Goal: Task Accomplishment & Management: Complete application form

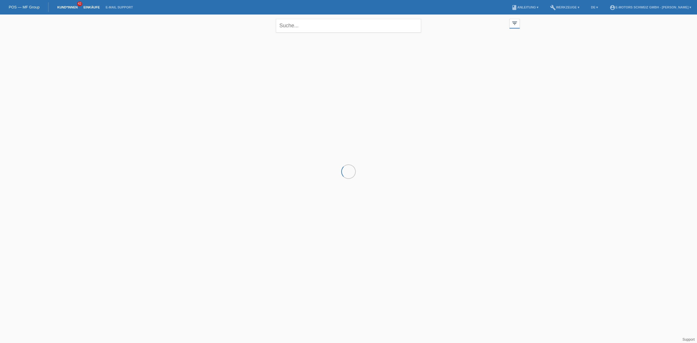
click at [94, 8] on link "Einkäufe" at bounding box center [91, 7] width 22 height 3
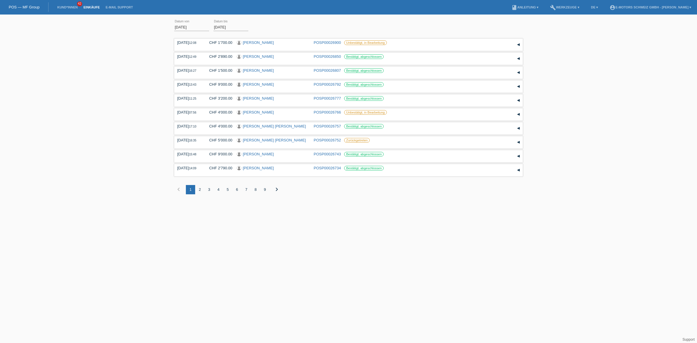
click at [66, 5] on li "Kund*innen 42" at bounding box center [67, 7] width 26 height 15
click at [65, 6] on link "Kund*innen" at bounding box center [67, 7] width 26 height 3
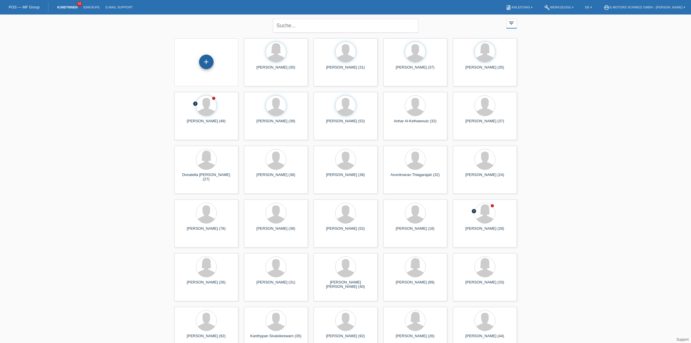
click at [205, 68] on div "+" at bounding box center [206, 62] width 15 height 15
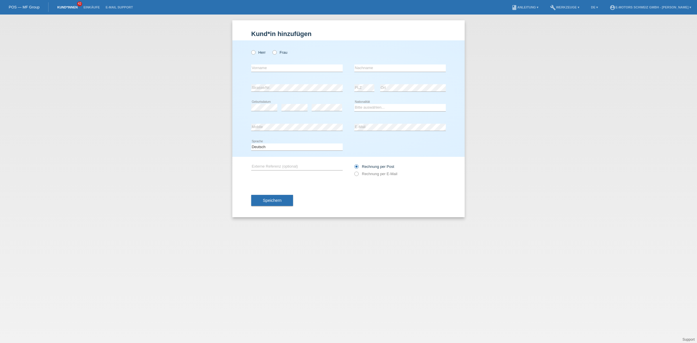
click at [72, 9] on link "Kund*innen" at bounding box center [67, 7] width 26 height 3
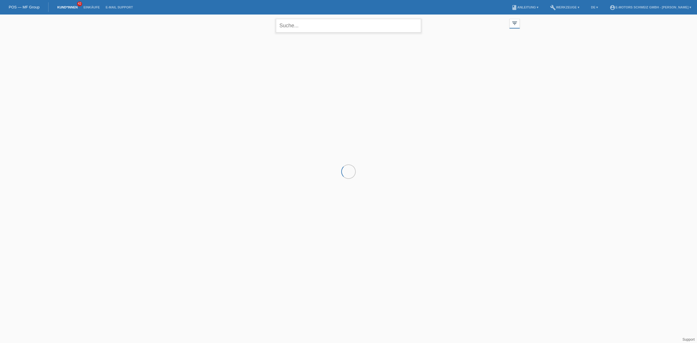
click at [310, 31] on input "text" at bounding box center [348, 26] width 145 height 14
type input "kadir"
click at [414, 24] on icon "close" at bounding box center [414, 25] width 7 height 7
click at [192, 56] on div at bounding box center [348, 64] width 348 height 58
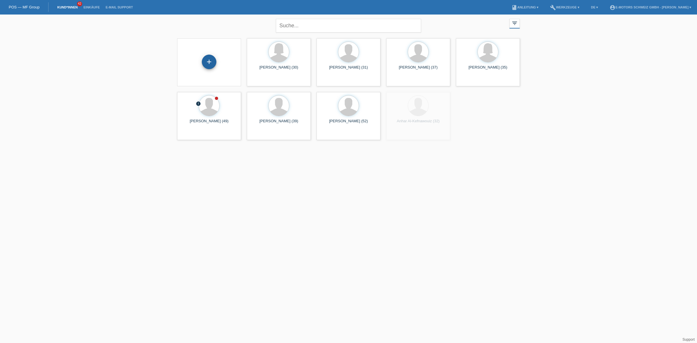
click at [211, 65] on div "+" at bounding box center [209, 62] width 15 height 15
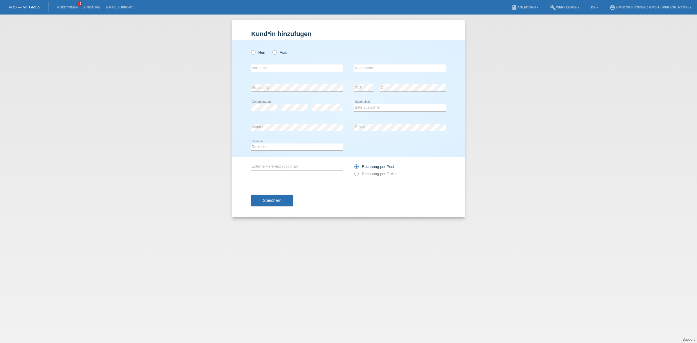
click at [254, 56] on div "Herr Frau" at bounding box center [296, 52] width 91 height 12
click at [253, 55] on div "Herr Frau" at bounding box center [296, 52] width 91 height 12
click at [250, 49] on icon at bounding box center [250, 49] width 0 height 0
click at [255, 52] on input "Herr" at bounding box center [253, 52] width 4 height 4
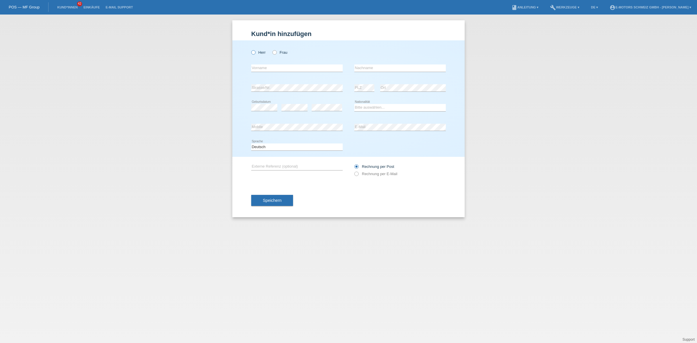
radio input "true"
click at [373, 110] on select "Bitte auswählen... [GEOGRAPHIC_DATA] [GEOGRAPHIC_DATA] [GEOGRAPHIC_DATA] [GEOGR…" at bounding box center [399, 107] width 91 height 7
select select "TR"
click at [354, 104] on select "Bitte auswählen... [GEOGRAPHIC_DATA] [GEOGRAPHIC_DATA] [GEOGRAPHIC_DATA] [GEOGR…" at bounding box center [399, 107] width 91 height 7
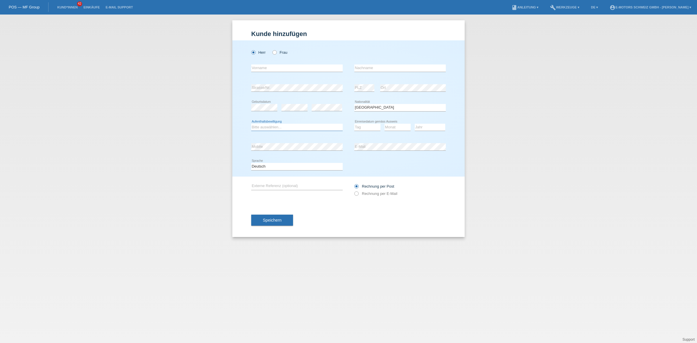
click at [263, 128] on select "Bitte auswählen... C B B - Flüchtlingsstatus Andere" at bounding box center [296, 127] width 91 height 7
select select "C"
click at [251, 124] on select "Bitte auswählen... C B B - Flüchtlingsstatus Andere" at bounding box center [296, 127] width 91 height 7
click at [309, 155] on div "error Mobile" at bounding box center [296, 147] width 91 height 20
click at [398, 138] on div "error E-Mail" at bounding box center [399, 147] width 91 height 20
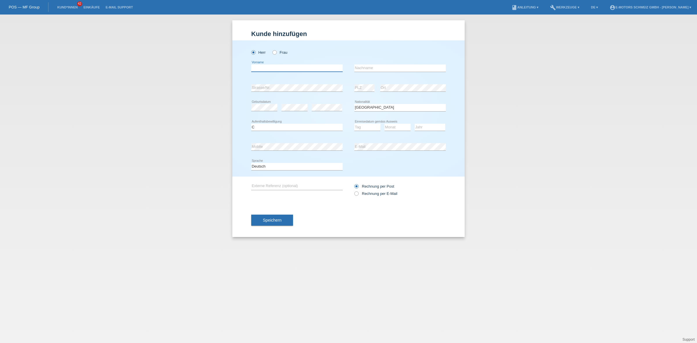
click at [259, 67] on input "text" at bounding box center [296, 67] width 91 height 7
type input "Kadir"
type input "Kilic"
click at [364, 129] on select "Tag 01 02 03 04 05 06 07 08 09 10 11" at bounding box center [367, 127] width 26 height 7
select select "11"
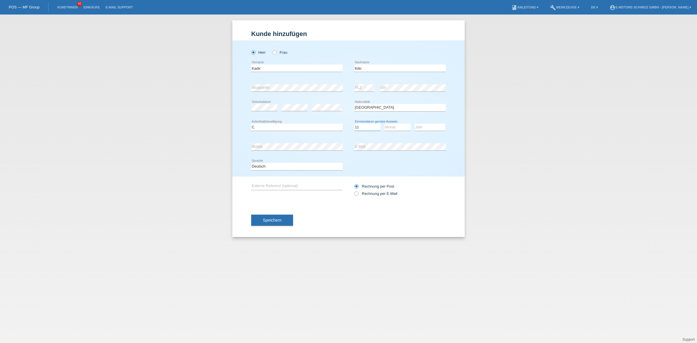
click at [354, 124] on select "Tag 01 02 03 04 05 06 07 08 09 10 11" at bounding box center [367, 127] width 26 height 7
click at [388, 127] on select "Monat 01 02 03 04 05 06 07 08 09 10 11" at bounding box center [397, 127] width 26 height 7
select select "12"
click at [384, 124] on select "Monat 01 02 03 04 05 06 07 08 09 10 11" at bounding box center [397, 127] width 26 height 7
click at [428, 128] on select "Jahr 2025 2024 2023 2022 2021 2020 2019 2018 2017 2016 2015 2014 2013 2012 2011…" at bounding box center [430, 127] width 30 height 7
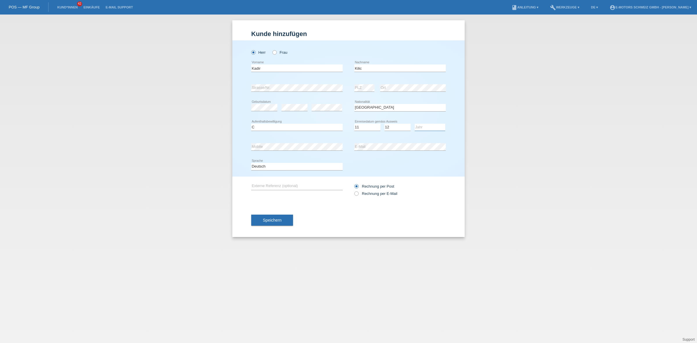
select select "2002"
click at [415, 124] on select "Jahr 2025 2024 2023 2022 2021 2020 2019 2018 2017 2016 2015 2014 2013 2012 2011…" at bounding box center [430, 127] width 30 height 7
click at [279, 221] on button "Speichern" at bounding box center [272, 220] width 42 height 11
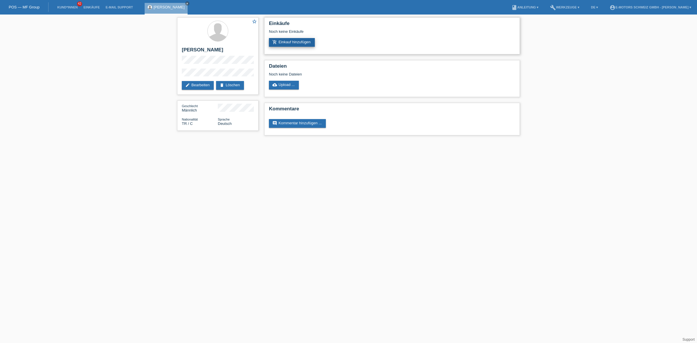
click at [299, 39] on link "add_shopping_cart Einkauf hinzufügen" at bounding box center [292, 42] width 46 height 9
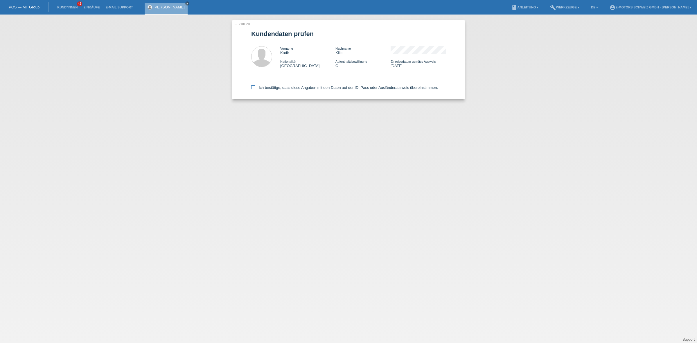
click at [283, 88] on label "Ich bestätige, dass diese Angaben mit den Daten auf der ID, Pass oder Ausländer…" at bounding box center [344, 87] width 187 height 4
click at [255, 88] on input "Ich bestätige, dass diese Angaben mit den Daten auf der ID, Pass oder Ausländer…" at bounding box center [253, 87] width 4 height 4
checkbox input "true"
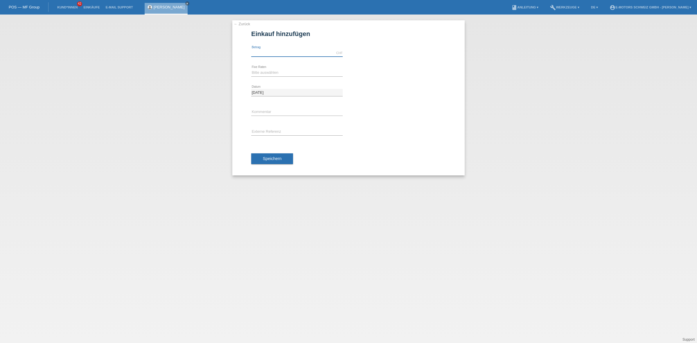
click at [289, 54] on input "text" at bounding box center [296, 52] width 91 height 7
type input "3990.00"
drag, startPoint x: 270, startPoint y: 71, endPoint x: 270, endPoint y: 76, distance: 5.2
click at [270, 71] on select "Bitte auswählen 12 Raten 24 Raten 36 Raten 48 Raten" at bounding box center [296, 72] width 91 height 7
select select "214"
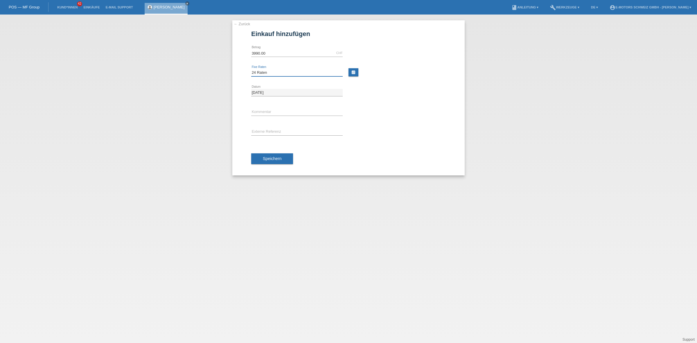
click at [251, 69] on select "Bitte auswählen 12 Raten 24 Raten 36 Raten 48 Raten" at bounding box center [296, 72] width 91 height 7
click at [287, 157] on button "Speichern" at bounding box center [272, 158] width 42 height 11
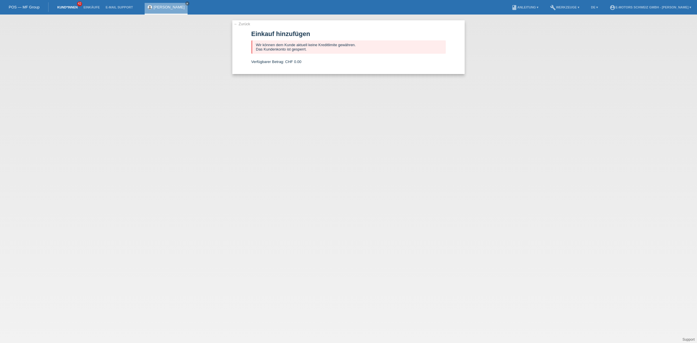
click at [70, 6] on link "Kund*innen" at bounding box center [67, 7] width 26 height 3
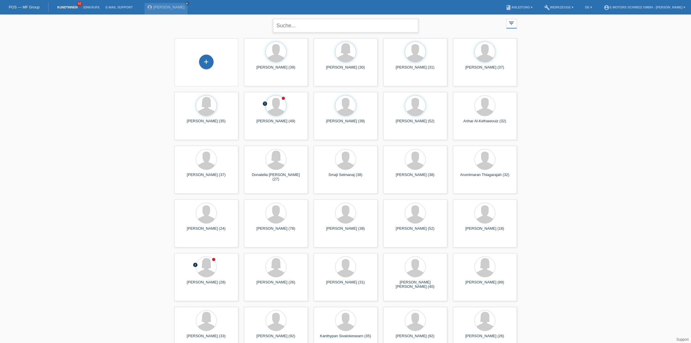
click at [333, 24] on input "text" at bounding box center [345, 26] width 145 height 14
paste input "Cassandra"
type input "Cassandra"
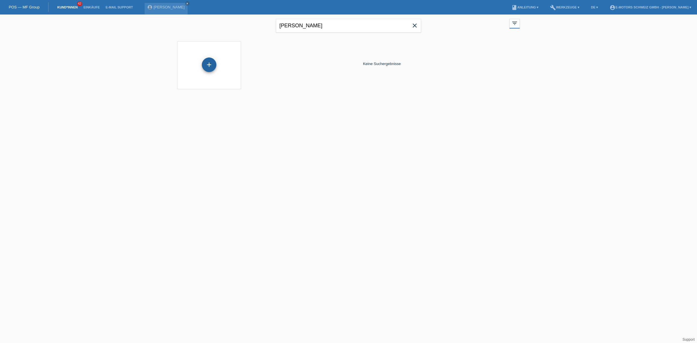
click at [211, 66] on div "+" at bounding box center [209, 64] width 15 height 15
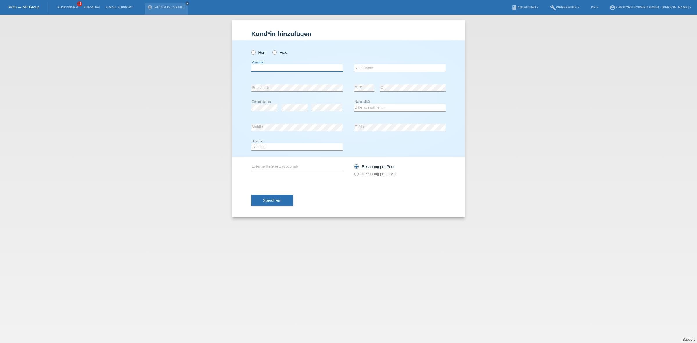
click at [288, 68] on input "text" at bounding box center [296, 67] width 91 height 7
paste input "Cassandra"
type input "Cassandra"
click at [271, 49] on icon at bounding box center [271, 49] width 0 height 0
click at [276, 53] on input "Frau" at bounding box center [274, 52] width 4 height 4
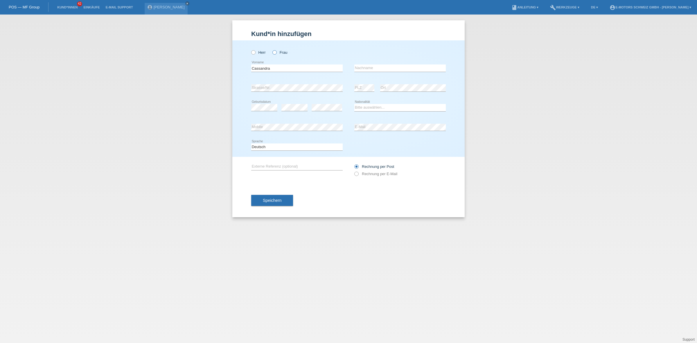
radio input "true"
click at [294, 67] on input "Cassandra" at bounding box center [296, 67] width 91 height 7
type input "Cassandra Lydia"
click at [393, 65] on input "text" at bounding box center [399, 67] width 91 height 7
type input "Ynoa Huber"
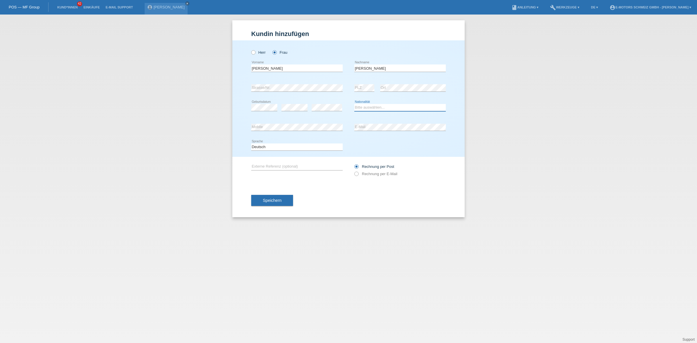
click at [380, 109] on select "Bitte auswählen... Schweiz Deutschland Liechtenstein Österreich ------------ Af…" at bounding box center [399, 107] width 91 height 7
select select "CH"
click at [354, 104] on select "Bitte auswählen... Schweiz Deutschland Liechtenstein Österreich ------------ Af…" at bounding box center [399, 107] width 91 height 7
click at [373, 131] on icon at bounding box center [399, 131] width 91 height 0
click at [343, 126] on div "error Mobile error E-Mail" at bounding box center [348, 128] width 194 height 20
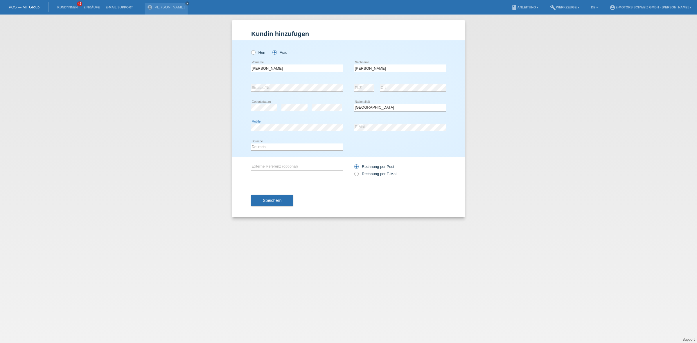
click at [210, 130] on div "Kund*in hinzufügen Kunde hinzufügen Kundin hinzufügen Herr Frau Cassandra Lydia…" at bounding box center [348, 179] width 697 height 328
click at [282, 136] on div "error Mobile" at bounding box center [296, 128] width 91 height 20
click at [286, 200] on button "Speichern" at bounding box center [272, 200] width 42 height 11
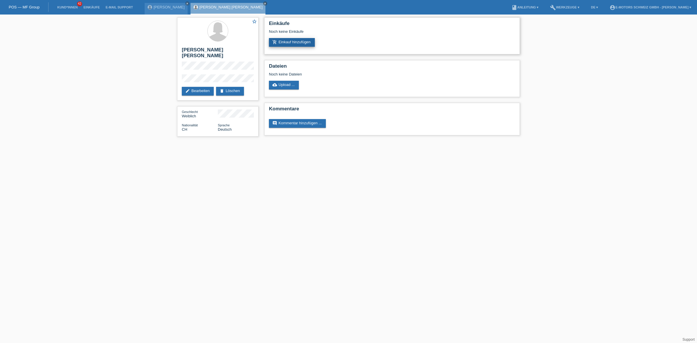
click at [297, 41] on link "add_shopping_cart Einkauf hinzufügen" at bounding box center [292, 42] width 46 height 9
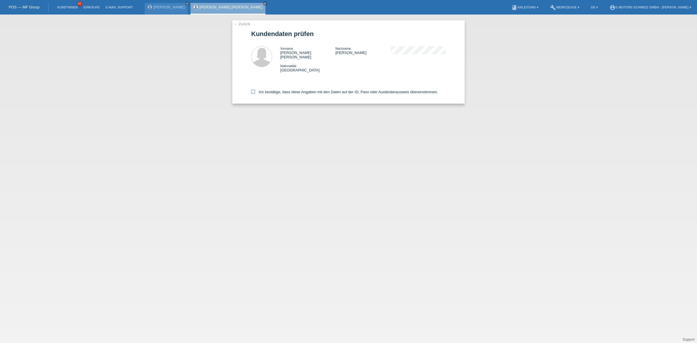
click at [273, 90] on label "Ich bestätige, dass diese Angaben mit den Daten auf der ID, Pass oder Ausländer…" at bounding box center [344, 92] width 187 height 4
click at [255, 90] on input "Ich bestätige, dass diese Angaben mit den Daten auf der ID, Pass oder Ausländer…" at bounding box center [253, 92] width 4 height 4
checkbox input "true"
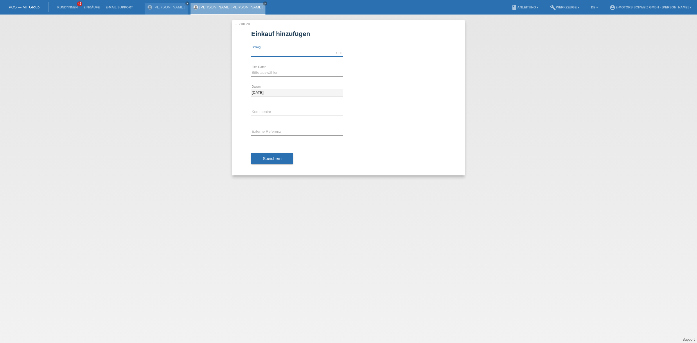
click at [280, 55] on input "text" at bounding box center [296, 52] width 91 height 7
click at [276, 77] on div "Bitte auswählen 12 Raten 24 Raten 36 Raten 48 Raten error Fixe Raten" at bounding box center [296, 73] width 91 height 20
click at [283, 54] on input "text" at bounding box center [296, 52] width 91 height 7
type input "2890.00"
click at [260, 69] on div "Bitte auswählen 12 Raten 24 Raten 36 Raten 48 Raten error Fixe Raten" at bounding box center [296, 73] width 91 height 20
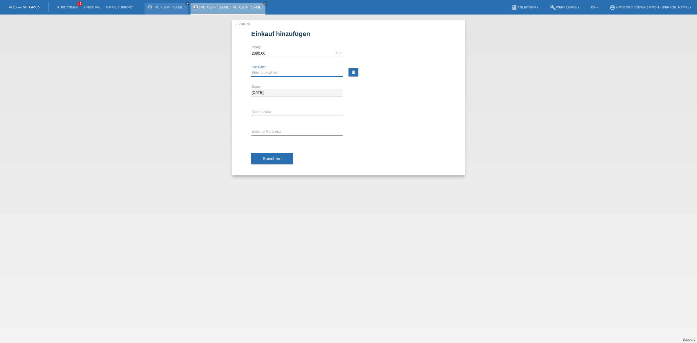
click at [271, 76] on select "Bitte auswählen 12 Raten 24 Raten 36 Raten 48 Raten" at bounding box center [296, 72] width 91 height 7
select select "214"
click at [251, 69] on select "Bitte auswählen 12 Raten 24 Raten 36 Raten 48 Raten" at bounding box center [296, 72] width 91 height 7
click at [274, 161] on button "Speichern" at bounding box center [272, 158] width 42 height 11
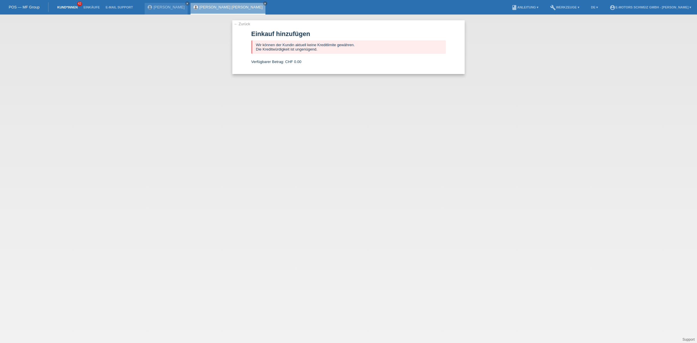
click at [70, 7] on link "Kund*innen" at bounding box center [67, 7] width 26 height 3
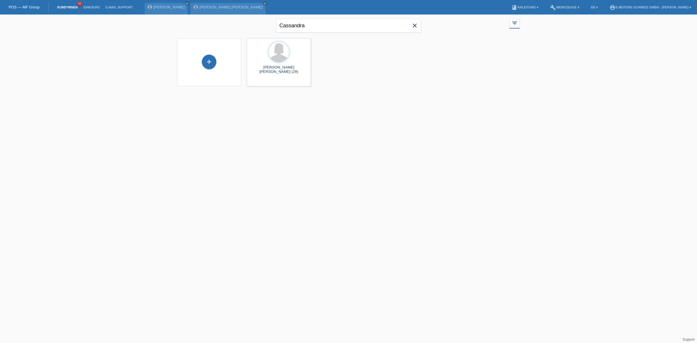
click at [420, 25] on span "close" at bounding box center [415, 26] width 12 height 9
click at [186, 3] on icon "close" at bounding box center [187, 3] width 3 height 3
click at [173, 3] on div "[PERSON_NAME] [PERSON_NAME] close" at bounding box center [182, 9] width 75 height 12
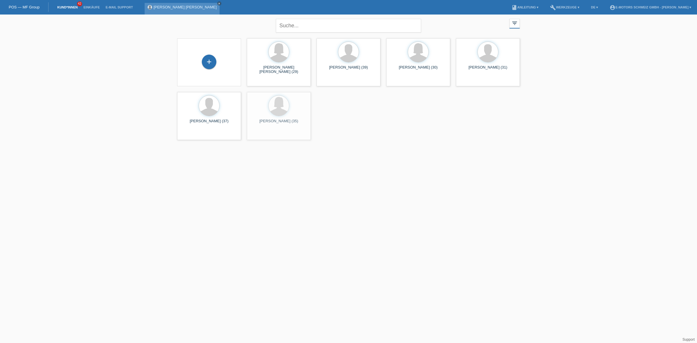
click at [218, 3] on icon "close" at bounding box center [219, 3] width 3 height 3
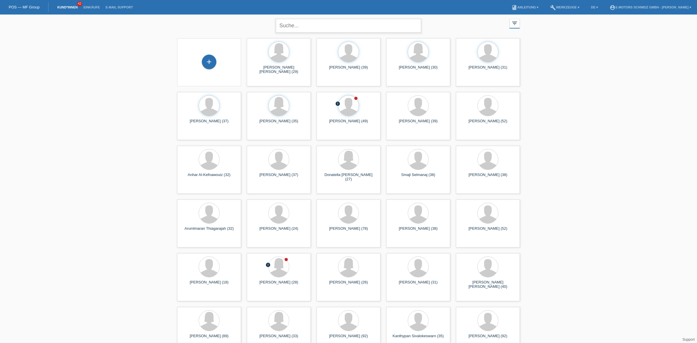
click at [355, 22] on input "text" at bounding box center [348, 26] width 145 height 14
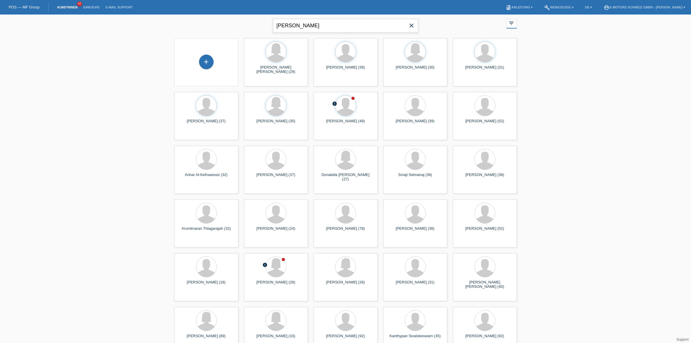
type input "[PERSON_NAME]"
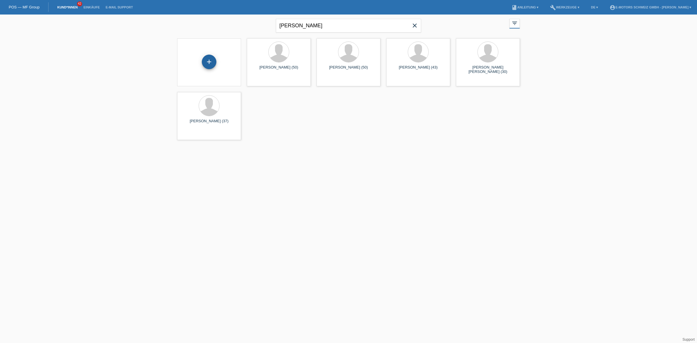
click at [207, 64] on div "+" at bounding box center [209, 62] width 15 height 15
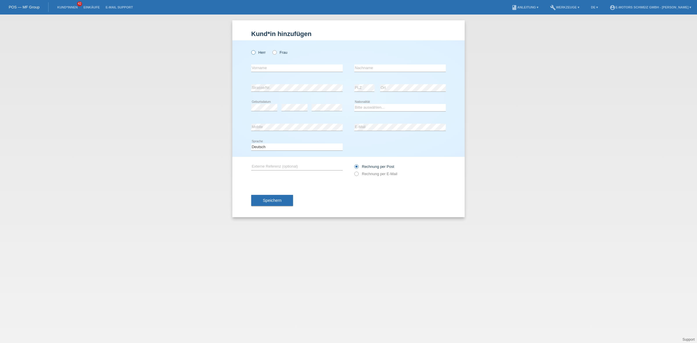
click at [257, 50] on label "Herr" at bounding box center [258, 52] width 15 height 4
click at [255, 50] on input "Herr" at bounding box center [253, 52] width 4 height 4
radio input "true"
click at [274, 71] on input "text" at bounding box center [296, 67] width 91 height 7
type input "Robert Peter"
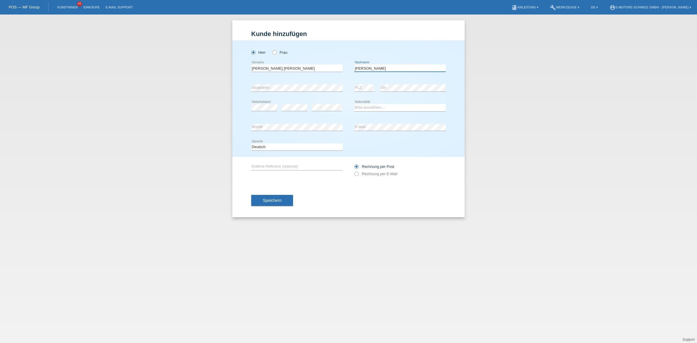
type input "Cheah-Klammer"
click at [375, 106] on select "Bitte auswählen... Schweiz Deutschland Liechtenstein Österreich ------------ Af…" at bounding box center [399, 107] width 91 height 7
select select "DE"
click at [354, 104] on select "Bitte auswählen... Schweiz Deutschland Liechtenstein Österreich ------------ Af…" at bounding box center [399, 107] width 91 height 7
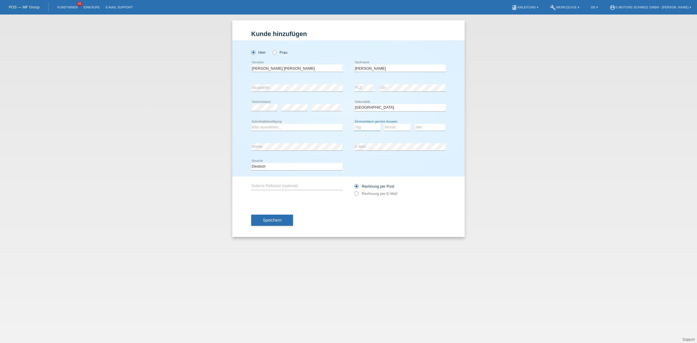
click at [369, 125] on select "Tag 01 02 03 04 05 06 07 08 09 10 11" at bounding box center [367, 127] width 26 height 7
select select "01"
click at [354, 124] on select "Tag 01 02 03 04 05 06 07 08 09 10 11" at bounding box center [367, 127] width 26 height 7
click at [396, 127] on select "Monat 01 02 03 04 05 06 07 08 09 10 11" at bounding box center [397, 127] width 26 height 7
select select "06"
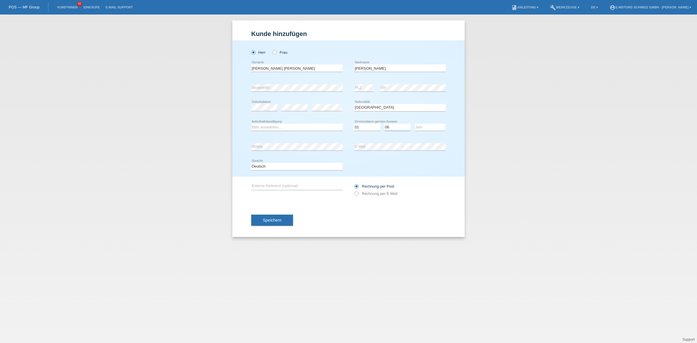
click at [384, 124] on select "Monat 01 02 03 04 05 06 07 08 09 10 11" at bounding box center [397, 127] width 26 height 7
click at [430, 127] on select "Jahr 2025 2024 2023 2022 2021 2020 2019 2018 2017 2016 2015 2014 2013 2012 2011…" at bounding box center [430, 127] width 30 height 7
select select "2019"
click at [415, 124] on select "Jahr 2025 2024 2023 2022 2021 2020 2019 2018 2017 2016 2015 2014 2013 2012 2011…" at bounding box center [430, 127] width 30 height 7
click at [276, 126] on select "Bitte auswählen... C B B - Flüchtlingsstatus Andere" at bounding box center [296, 127] width 91 height 7
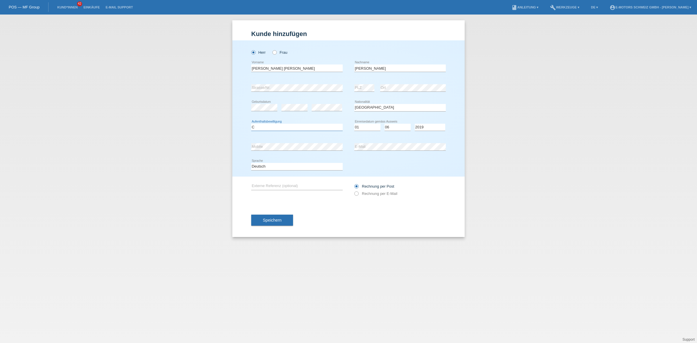
click at [251, 124] on select "Bitte auswählen... C B B - Flüchtlingsstatus Andere" at bounding box center [296, 127] width 91 height 7
click at [294, 127] on select "Bitte auswählen... C B B - Flüchtlingsstatus Andere" at bounding box center [296, 127] width 91 height 7
select select "B"
click at [251, 124] on select "Bitte auswählen... C B B - Flüchtlingsstatus Andere" at bounding box center [296, 127] width 91 height 7
click at [334, 148] on div "error Mobile error E-Mail" at bounding box center [348, 147] width 194 height 20
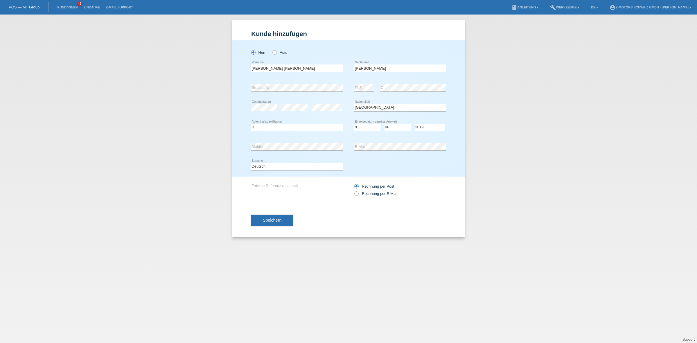
click at [273, 220] on span "Speichern" at bounding box center [272, 220] width 19 height 5
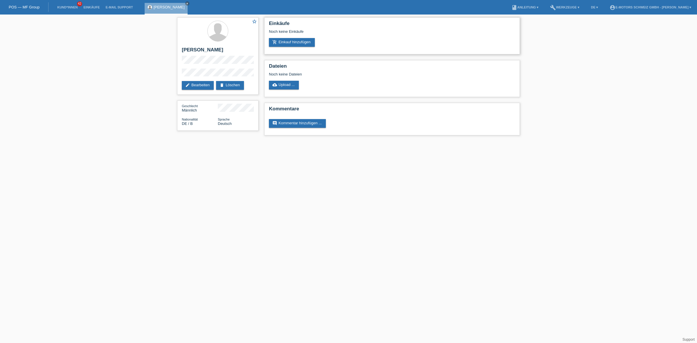
click at [290, 37] on div "Noch keine Einkäufe" at bounding box center [392, 33] width 246 height 9
click at [291, 39] on link "add_shopping_cart Einkauf hinzufügen" at bounding box center [292, 42] width 46 height 9
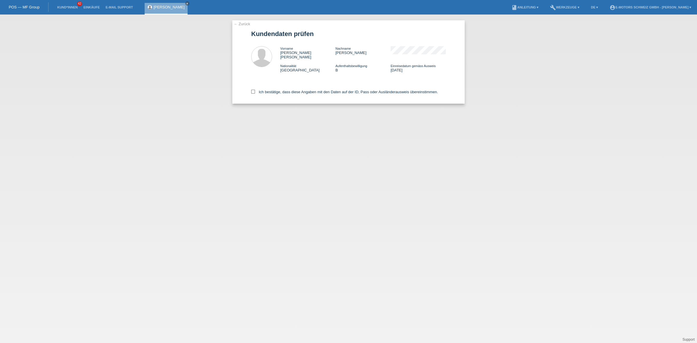
click at [285, 90] on label "Ich bestätige, dass diese Angaben mit den Daten auf der ID, Pass oder Ausländer…" at bounding box center [344, 92] width 187 height 4
click at [255, 90] on input "Ich bestätige, dass diese Angaben mit den Daten auf der ID, Pass oder Ausländer…" at bounding box center [253, 92] width 4 height 4
checkbox input "true"
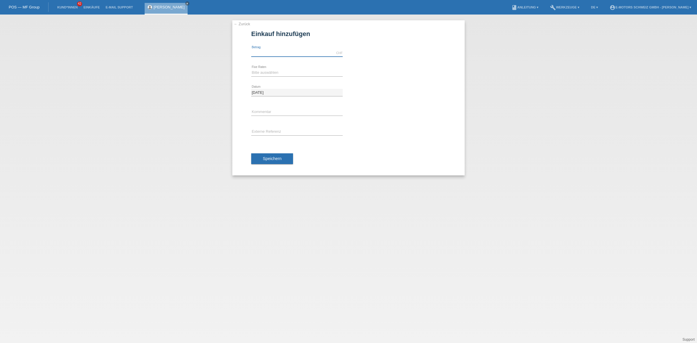
drag, startPoint x: 274, startPoint y: 54, endPoint x: 274, endPoint y: 60, distance: 6.1
click at [274, 54] on input "text" at bounding box center [296, 52] width 91 height 7
type input "9000.00"
click at [262, 69] on div "Bitte auswählen 12 Raten 24 Raten 36 Raten 48 Raten error Fixe Raten" at bounding box center [296, 73] width 91 height 20
click at [264, 69] on div "Bitte auswählen 12 Raten 24 Raten 36 Raten 48 Raten error Fixe Raten" at bounding box center [296, 73] width 91 height 20
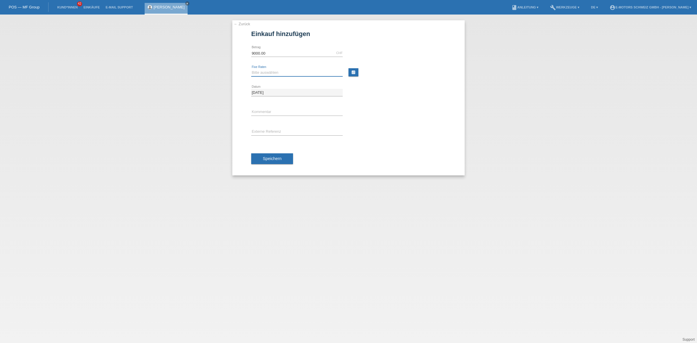
click at [267, 70] on select "Bitte auswählen 12 Raten 24 Raten 36 Raten 48 Raten" at bounding box center [296, 72] width 91 height 7
select select "214"
click at [251, 69] on select "Bitte auswählen 12 Raten 24 Raten 36 Raten 48 Raten" at bounding box center [296, 72] width 91 height 7
drag, startPoint x: 274, startPoint y: 157, endPoint x: 272, endPoint y: 155, distance: 3.3
click at [274, 157] on span "Speichern" at bounding box center [272, 158] width 19 height 5
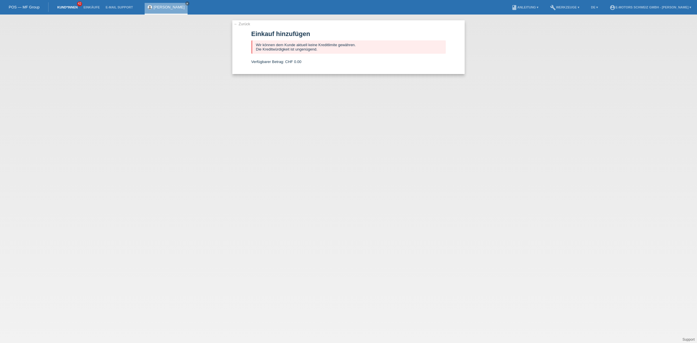
click at [68, 6] on link "Kund*innen" at bounding box center [67, 7] width 26 height 3
